Goal: Task Accomplishment & Management: Manage account settings

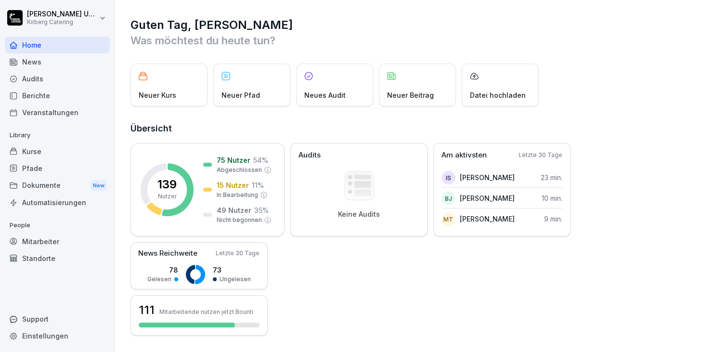
click at [45, 239] on div "Mitarbeiter" at bounding box center [57, 241] width 105 height 17
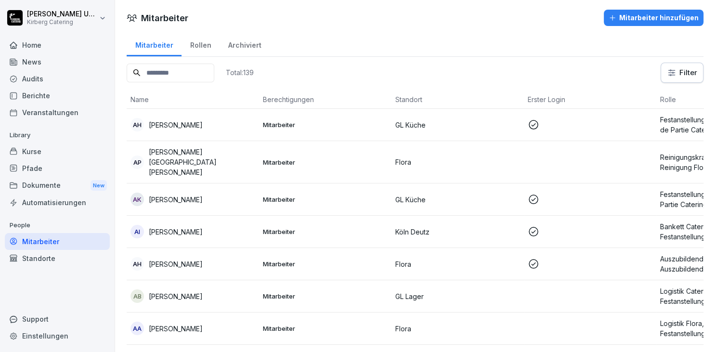
click at [409, 99] on th "Standort" at bounding box center [457, 100] width 132 height 18
click at [405, 96] on th "Standort" at bounding box center [457, 100] width 132 height 18
click at [694, 74] on html "[PERSON_NAME] Kirberg Catering Home News Audits Berichte Veranstaltungen Librar…" at bounding box center [357, 176] width 715 height 352
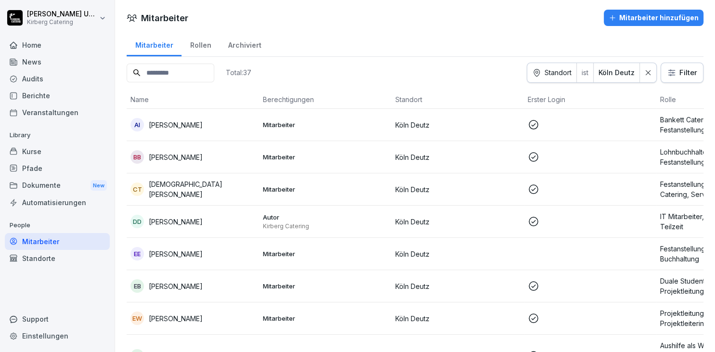
click at [650, 72] on icon at bounding box center [648, 72] width 7 height 7
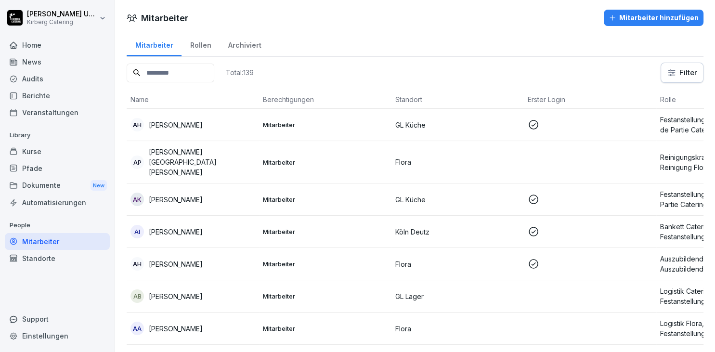
click at [682, 70] on html "[PERSON_NAME] Kirberg Catering Home News Audits Berichte Veranstaltungen Librar…" at bounding box center [357, 176] width 715 height 352
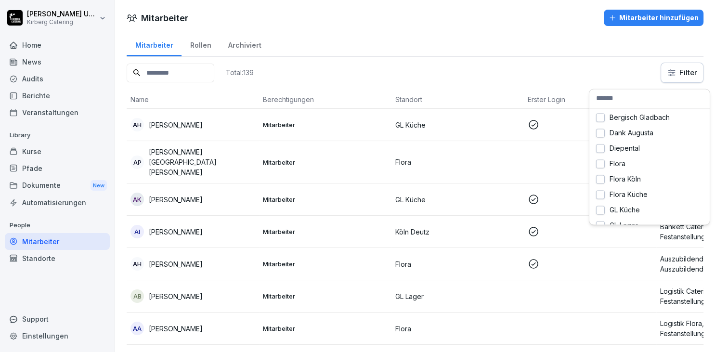
scroll to position [39, 0]
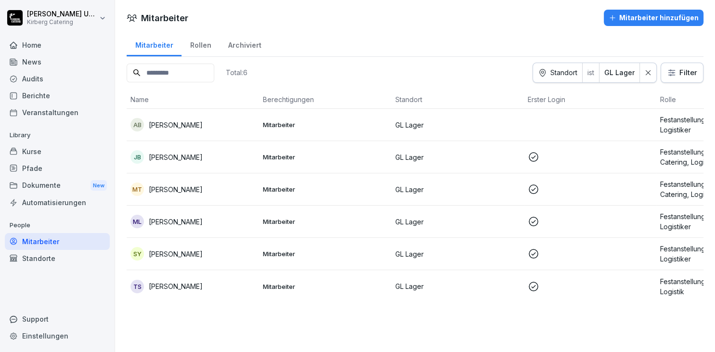
click at [179, 125] on p "[PERSON_NAME]" at bounding box center [176, 125] width 54 height 10
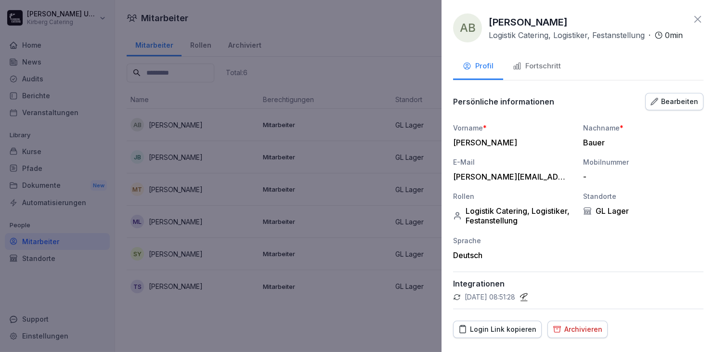
drag, startPoint x: 532, startPoint y: 68, endPoint x: 538, endPoint y: 74, distance: 8.2
click at [533, 69] on button "Fortschritt" at bounding box center [536, 67] width 67 height 26
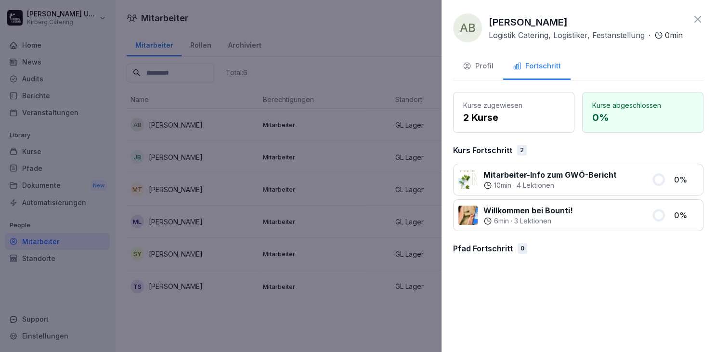
click at [480, 72] on div "Profil" at bounding box center [478, 66] width 31 height 11
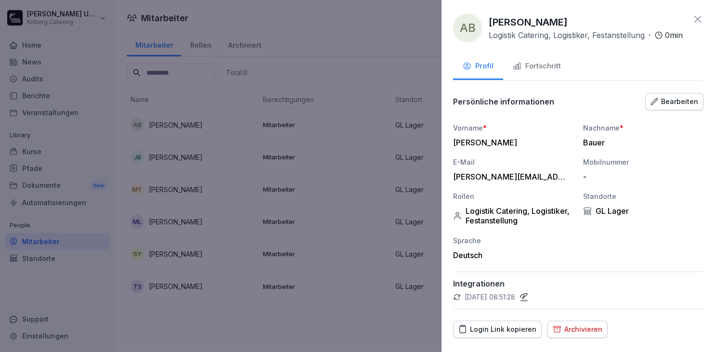
scroll to position [44, 0]
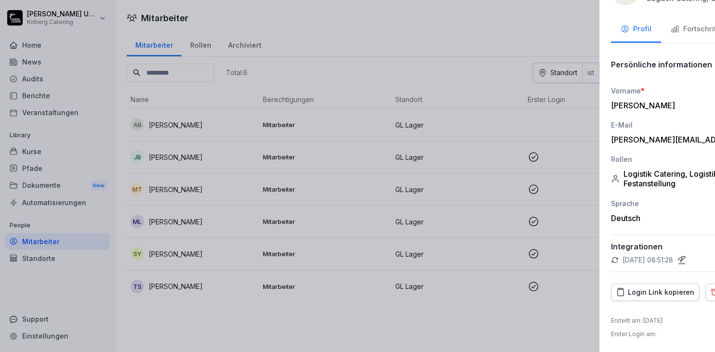
click at [390, 26] on div at bounding box center [357, 176] width 715 height 352
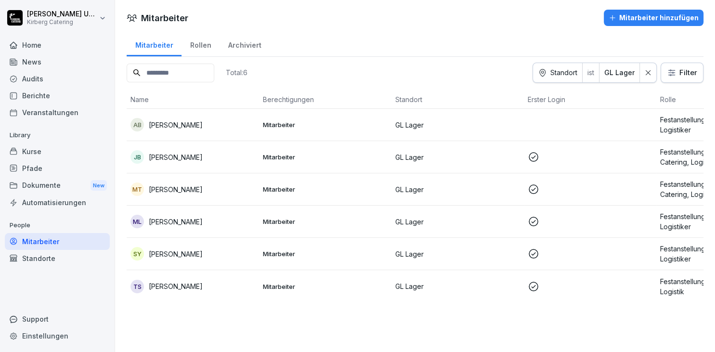
click at [34, 43] on div "Home" at bounding box center [57, 45] width 105 height 17
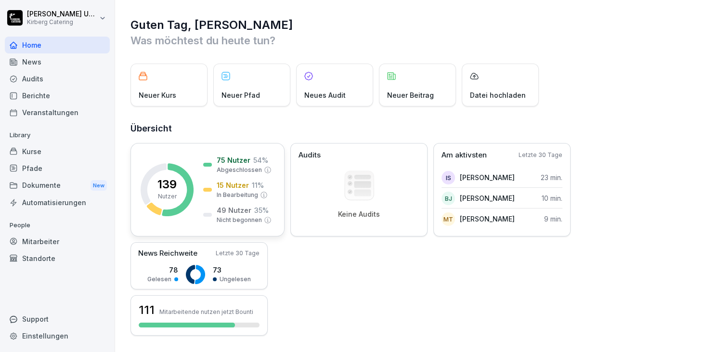
click at [234, 217] on p "Nicht begonnen" at bounding box center [239, 220] width 45 height 9
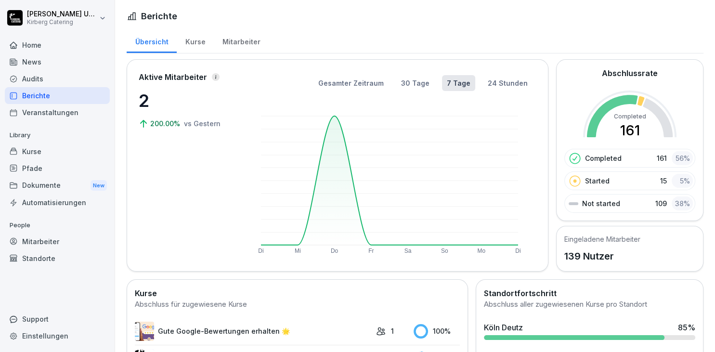
click at [229, 41] on div "Mitarbeiter" at bounding box center [241, 40] width 55 height 25
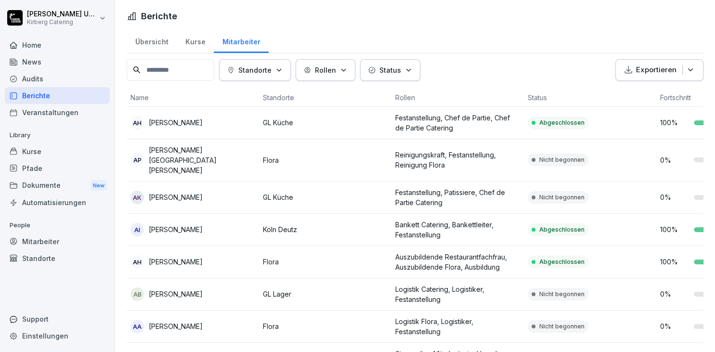
click at [412, 66] on icon "button" at bounding box center [408, 69] width 7 height 7
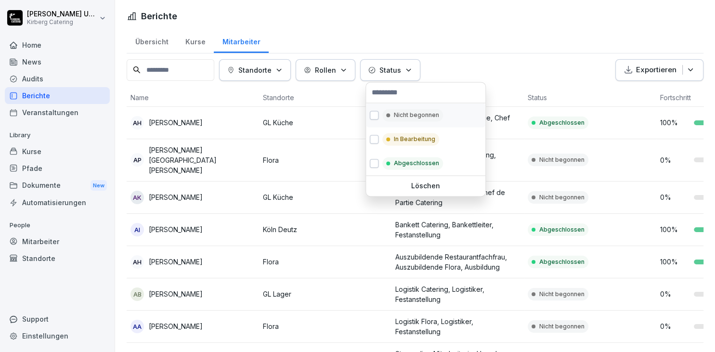
click at [427, 116] on p "Nicht begonnen" at bounding box center [416, 115] width 45 height 9
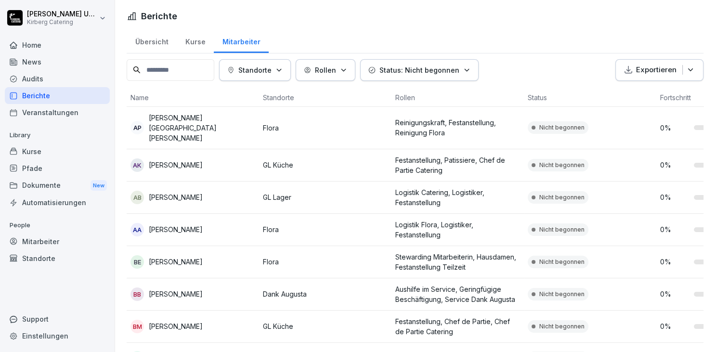
click at [284, 96] on html "[PERSON_NAME] Kirberg Catering Home News Audits Berichte Veranstaltungen Librar…" at bounding box center [357, 176] width 715 height 352
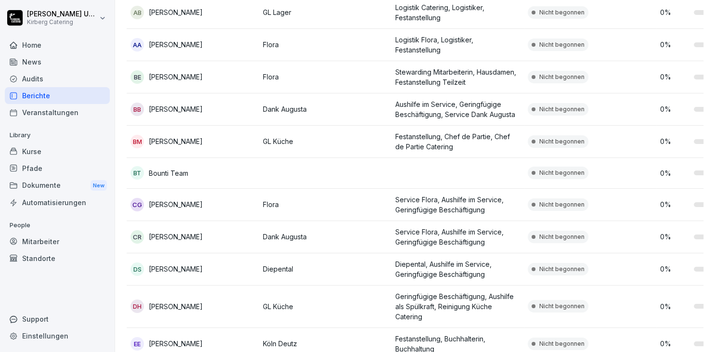
scroll to position [221, 0]
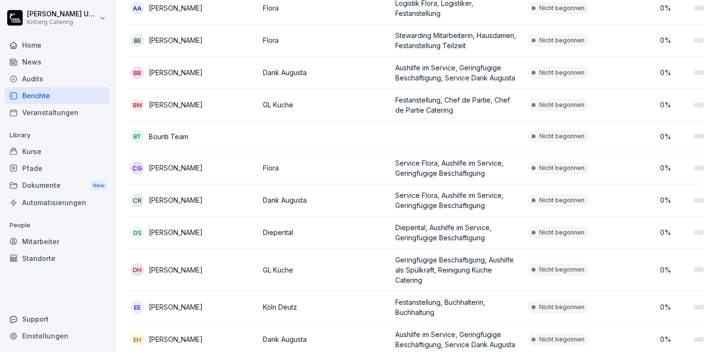
click at [64, 339] on div "Einstellungen" at bounding box center [57, 335] width 105 height 17
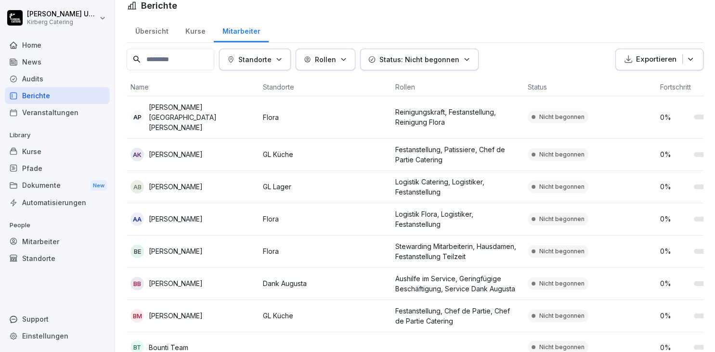
select select "**"
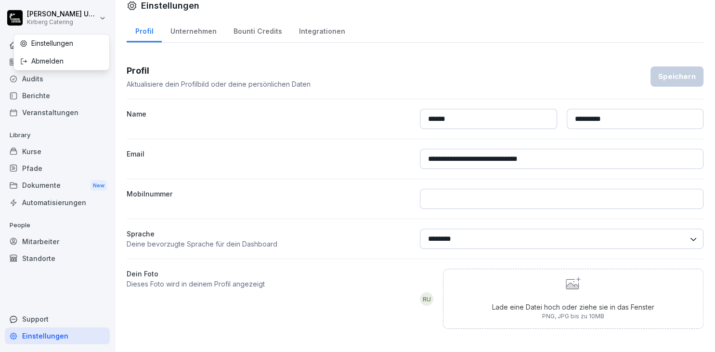
click at [45, 19] on html "**********" at bounding box center [357, 176] width 715 height 352
click at [43, 57] on div "Abmelden" at bounding box center [61, 61] width 95 height 18
